Goal: Task Accomplishment & Management: Manage account settings

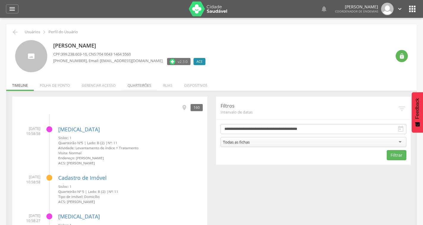
click at [135, 85] on li "Quarteirões" at bounding box center [140, 84] width 36 height 14
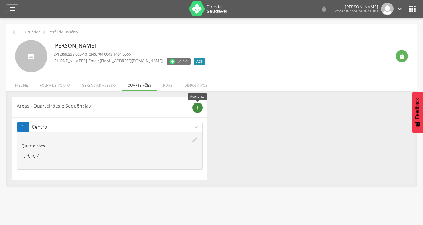
click at [199, 108] on icon "add" at bounding box center [197, 107] width 5 height 5
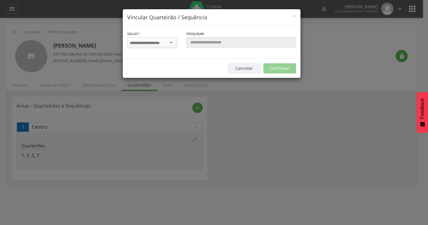
click at [173, 41] on div at bounding box center [152, 42] width 50 height 11
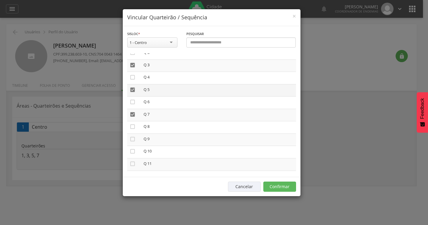
scroll to position [59, 0]
click at [133, 110] on icon "" at bounding box center [133, 110] width 6 height 6
click at [130, 133] on icon "" at bounding box center [133, 134] width 6 height 6
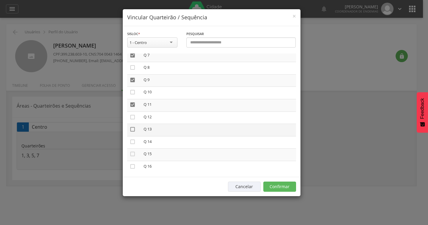
click at [131, 128] on icon "" at bounding box center [133, 129] width 6 height 6
click at [131, 122] on icon "" at bounding box center [133, 124] width 6 height 6
click at [133, 148] on icon "" at bounding box center [133, 149] width 6 height 6
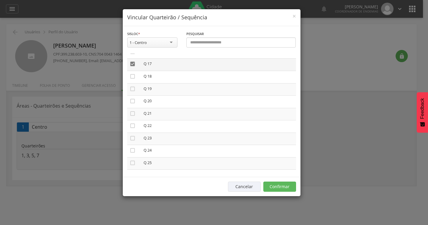
scroll to position [208, 0]
click at [132, 83] on icon "" at bounding box center [133, 85] width 6 height 6
click at [133, 111] on icon "" at bounding box center [133, 109] width 6 height 6
click at [130, 134] on icon "" at bounding box center [133, 134] width 6 height 6
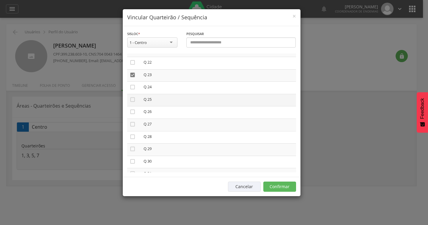
scroll to position [268, 0]
click at [131, 100] on icon "" at bounding box center [133, 99] width 6 height 6
click at [131, 125] on icon "" at bounding box center [133, 124] width 6 height 6
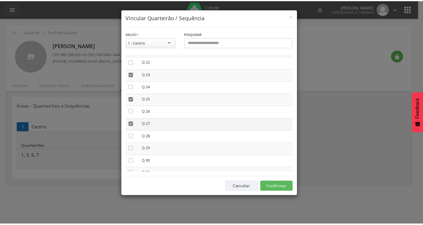
scroll to position [327, 0]
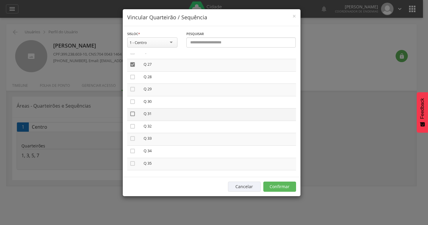
click at [133, 111] on icon "" at bounding box center [133, 114] width 6 height 6
click at [131, 137] on icon "" at bounding box center [133, 139] width 6 height 6
click at [277, 190] on button "Confirmar" at bounding box center [279, 187] width 33 height 10
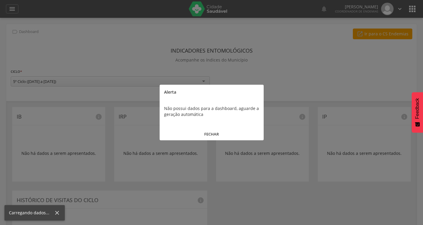
click at [214, 128] on button "FECHAR" at bounding box center [212, 134] width 104 height 13
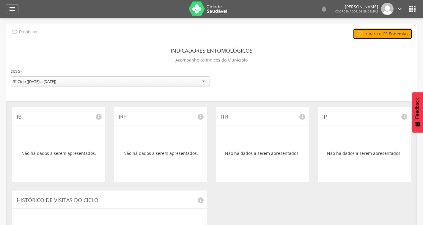
click at [389, 37] on link " Ir para o CS Endemias" at bounding box center [382, 34] width 59 height 11
click at [411, 9] on icon "" at bounding box center [413, 9] width 10 height 10
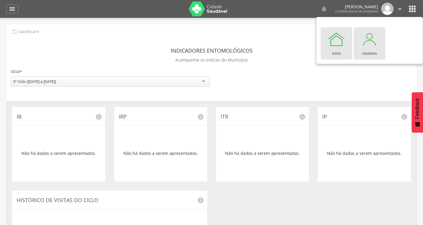
click at [367, 40] on div at bounding box center [370, 39] width 18 height 18
